Goal: Task Accomplishment & Management: Manage account settings

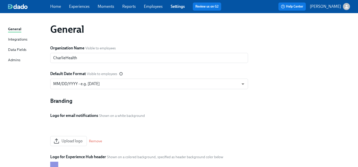
click at [159, 6] on link "Employees" at bounding box center [153, 6] width 19 height 5
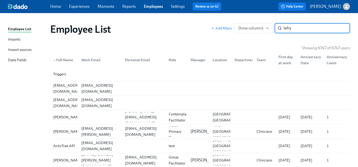
type input "lefry"
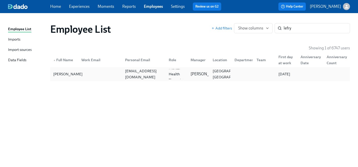
click at [70, 73] on div "[PERSON_NAME]" at bounding box center [67, 74] width 33 height 6
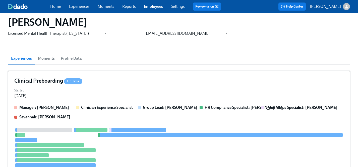
scroll to position [20, 0]
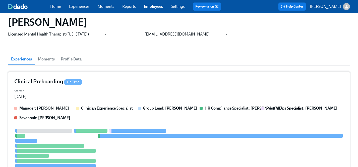
click at [99, 93] on div "Started [DATE]" at bounding box center [179, 93] width 330 height 12
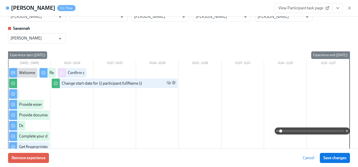
scroll to position [0, 0]
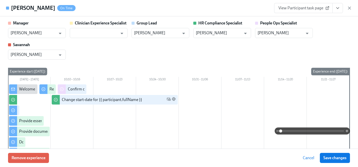
click at [302, 7] on span "View Participant task page" at bounding box center [304, 8] width 50 height 5
click at [294, 10] on span "View Participant task page" at bounding box center [304, 8] width 50 height 5
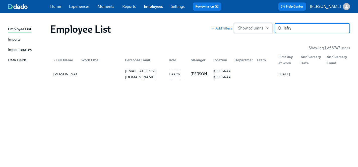
drag, startPoint x: 297, startPoint y: 28, endPoint x: 248, endPoint y: 28, distance: 49.5
click at [248, 28] on div "Add filters Show columns lefry ​" at bounding box center [281, 28] width 139 height 10
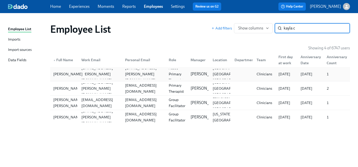
type input "kayla c"
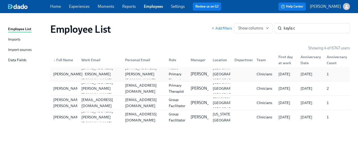
click at [60, 71] on div "[PERSON_NAME]" at bounding box center [67, 74] width 33 height 6
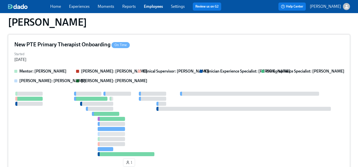
scroll to position [430, 0]
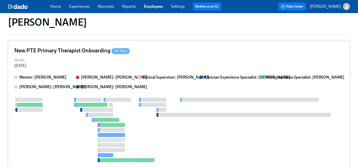
click at [68, 123] on div at bounding box center [179, 130] width 330 height 64
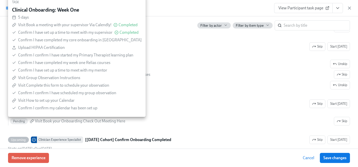
scroll to position [1061, 0]
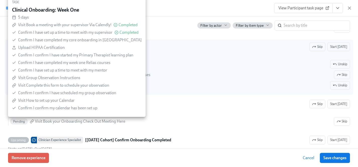
click at [192, 69] on div "Skipped Confirm I confirm I have completed my required AZ Courses Unskip Pendin…" at bounding box center [179, 75] width 342 height 30
click at [13, 49] on input "Upcoming Participant Compliance Onboarding: Week 2 Skip Start [DATE] Starts on …" at bounding box center [10, 46] width 5 height 5
checkbox input "true"
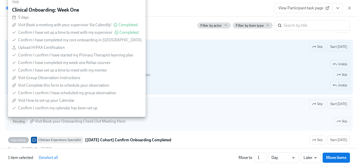
click at [181, 97] on label "Upcoming Participant Schedule your Onboarding Check Out Meeting Skip Start [DAT…" at bounding box center [179, 114] width 348 height 34
click at [13, 102] on input "Upcoming Participant Schedule your Onboarding Check Out Meeting Skip Start [DAT…" at bounding box center [10, 104] width 5 height 5
checkbox input "true"
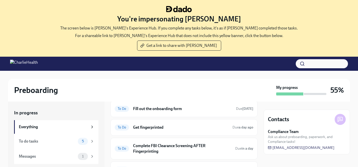
scroll to position [56, 0]
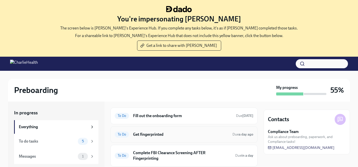
click at [146, 133] on h6 "Get fingerprinted" at bounding box center [181, 134] width 96 height 6
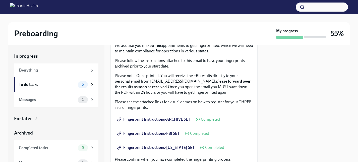
scroll to position [38, 0]
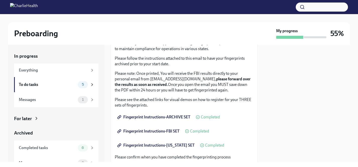
click at [157, 146] on span "Fingerprint Instructions-FLORIDA SET" at bounding box center [156, 145] width 76 height 5
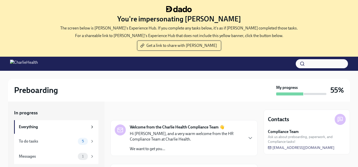
click at [170, 46] on span "Get a link to share with Sarah" at bounding box center [180, 45] width 76 height 5
